Goal: Task Accomplishment & Management: Manage account settings

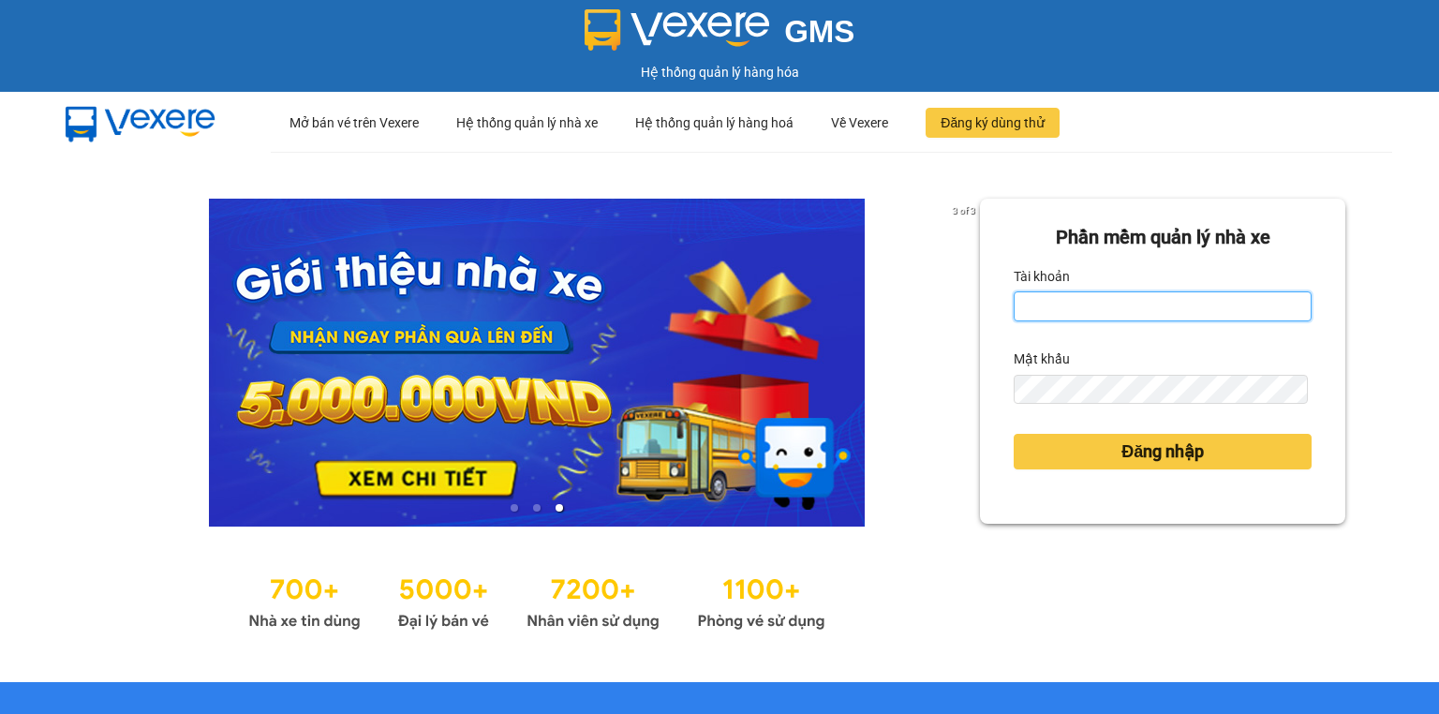
click at [1036, 309] on input "Tài khoản" at bounding box center [1163, 306] width 298 height 30
type input "thu.nhuquynh"
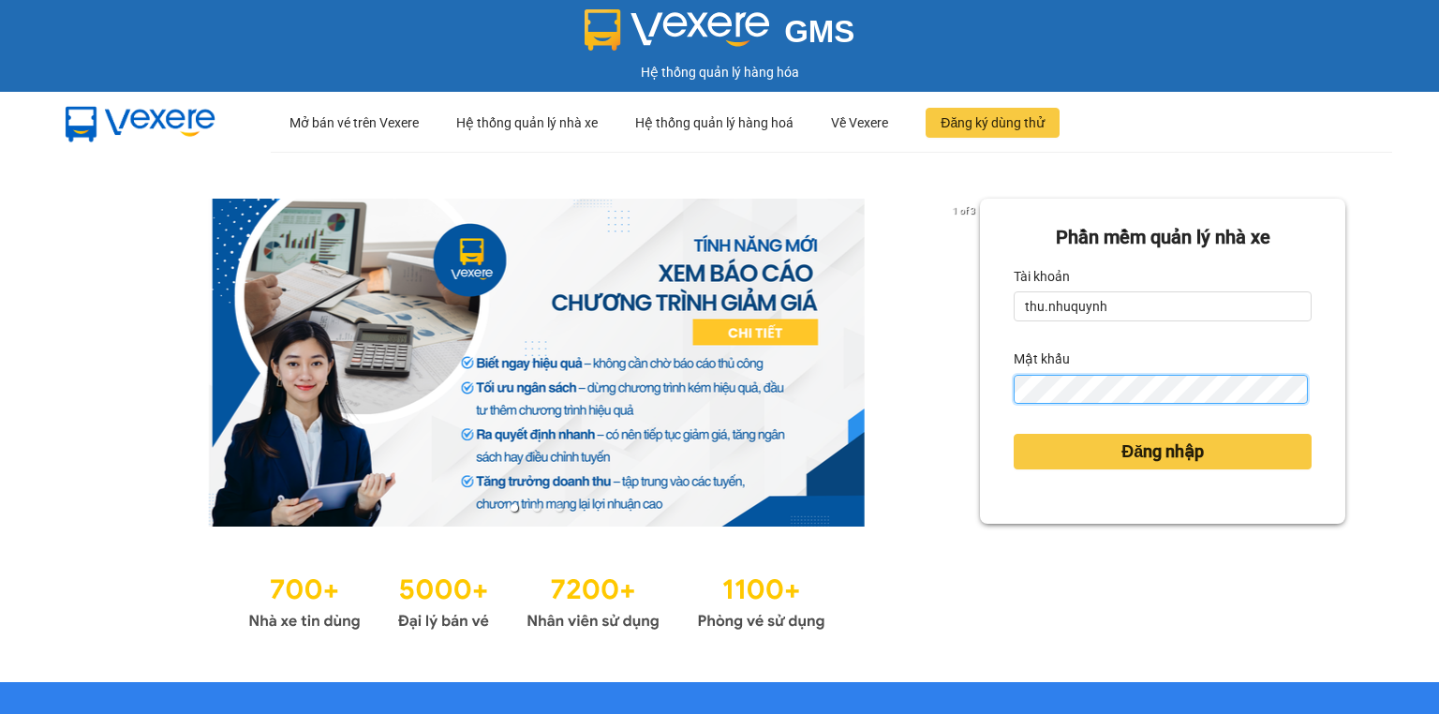
click at [1014, 434] on button "Đăng nhập" at bounding box center [1163, 452] width 298 height 36
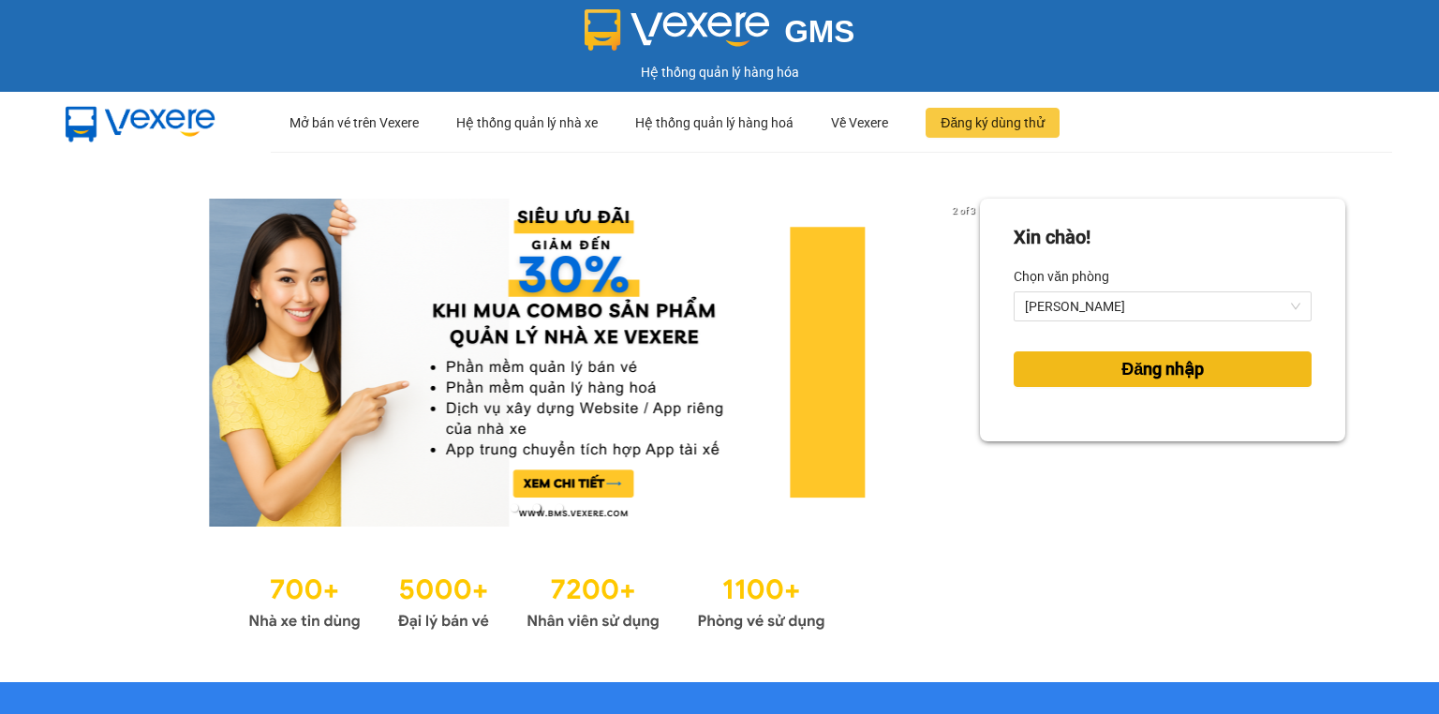
click at [1143, 363] on span "Đăng nhập" at bounding box center [1163, 369] width 82 height 26
